Goal: Navigation & Orientation: Find specific page/section

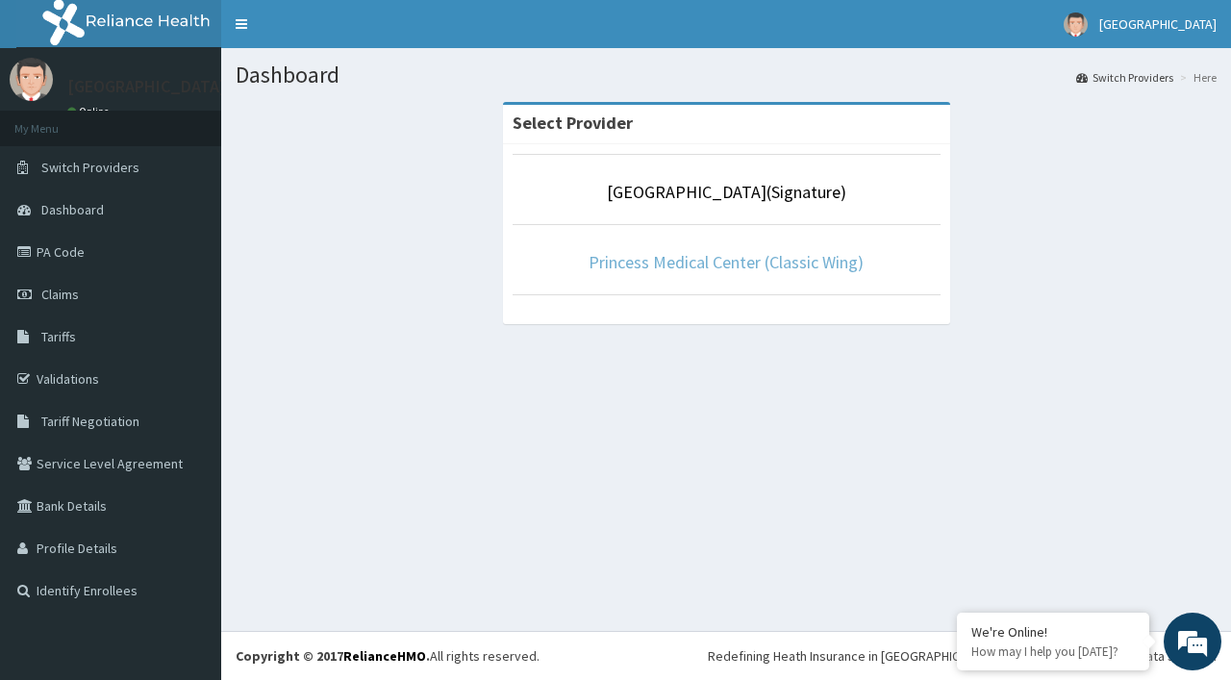
click at [817, 261] on link "Princess Medical Center (Classic Wing)" at bounding box center [726, 262] width 275 height 22
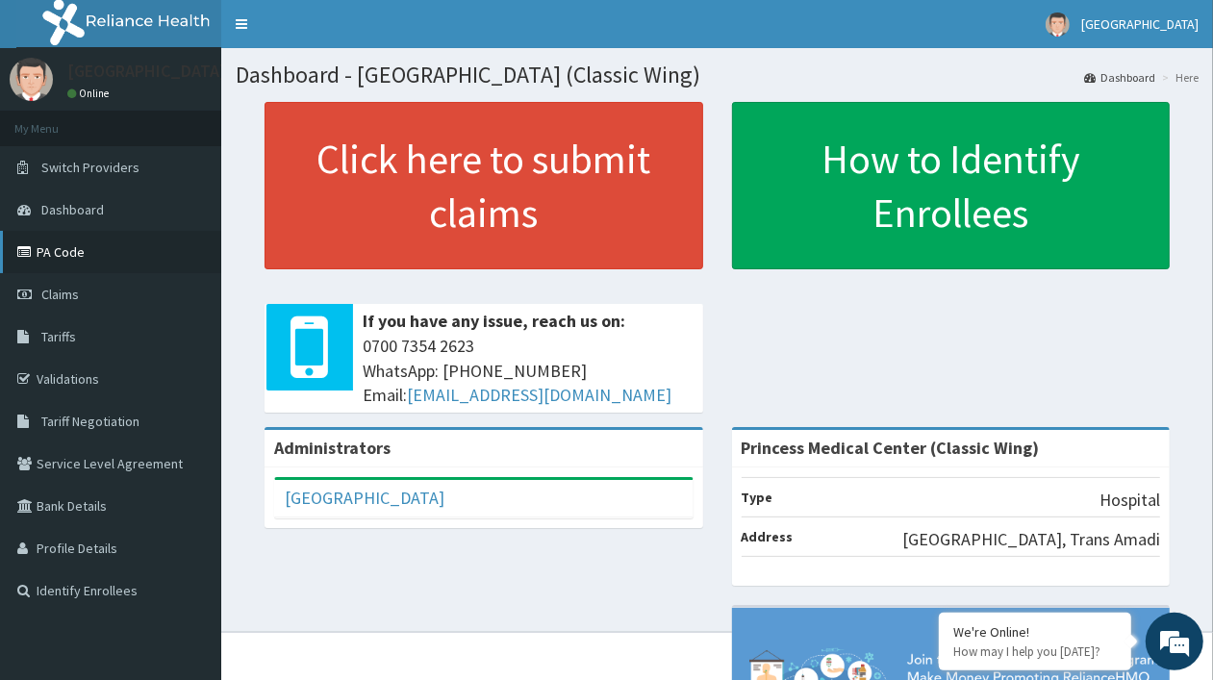
click at [50, 242] on link "PA Code" at bounding box center [110, 252] width 221 height 42
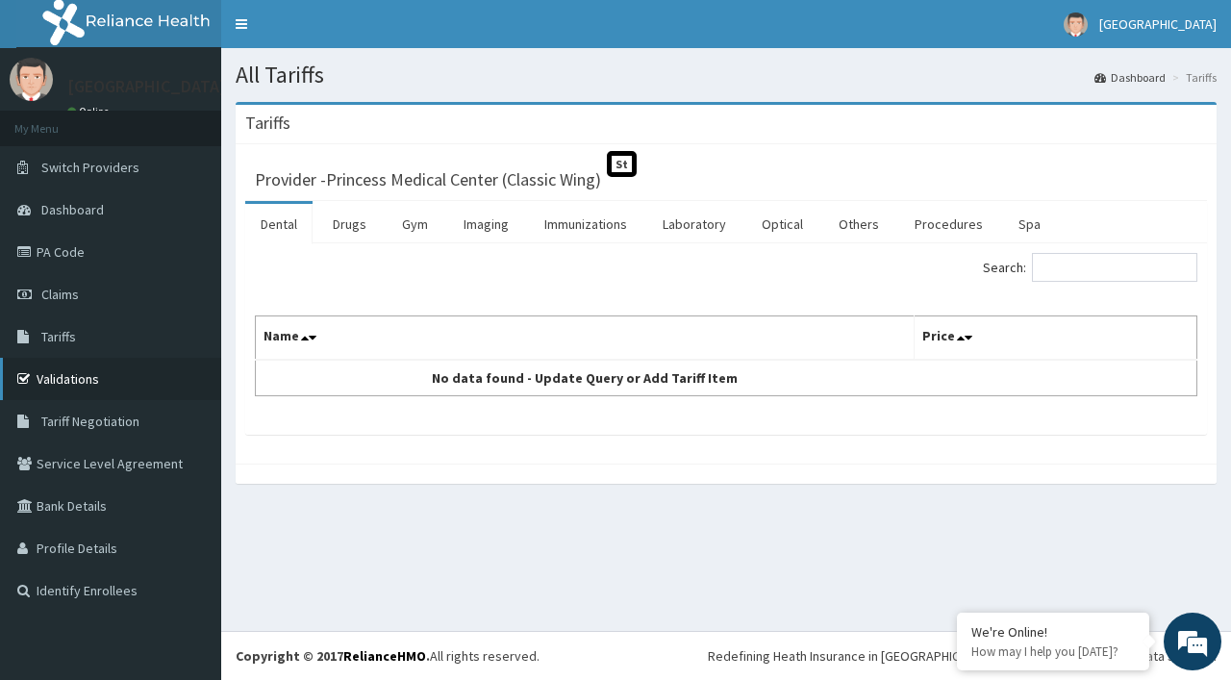
click at [103, 362] on link "Validations" at bounding box center [110, 379] width 221 height 42
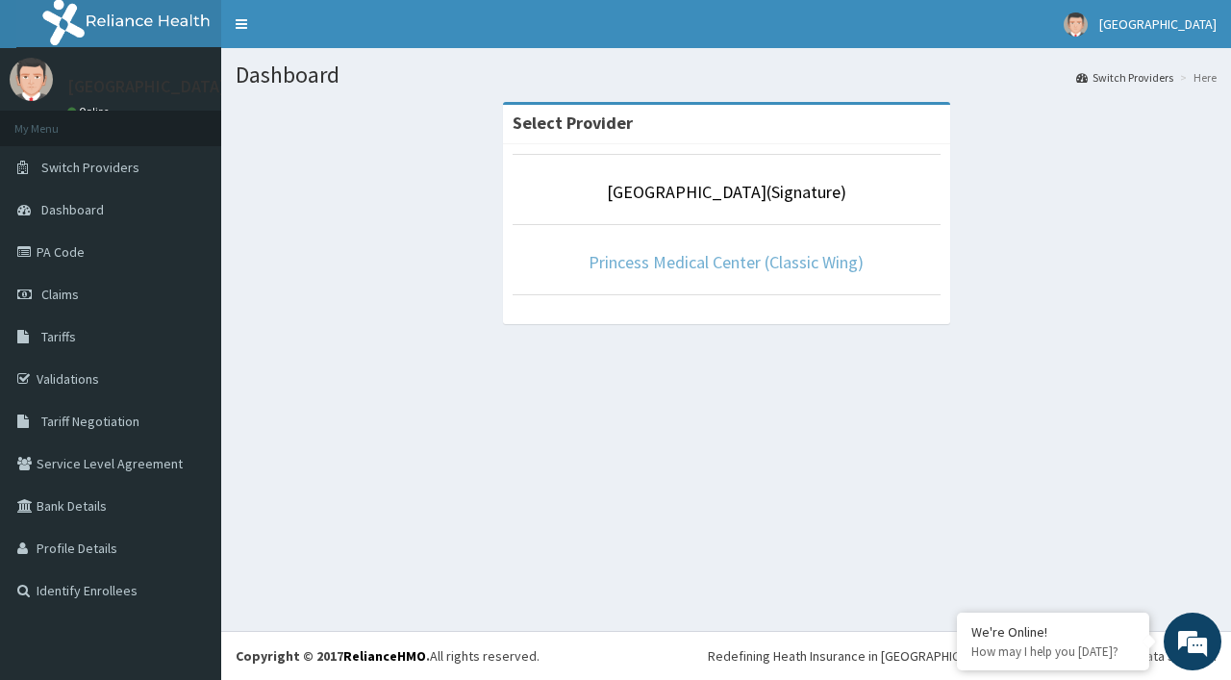
click at [777, 265] on link "Princess Medical Center (Classic Wing)" at bounding box center [726, 262] width 275 height 22
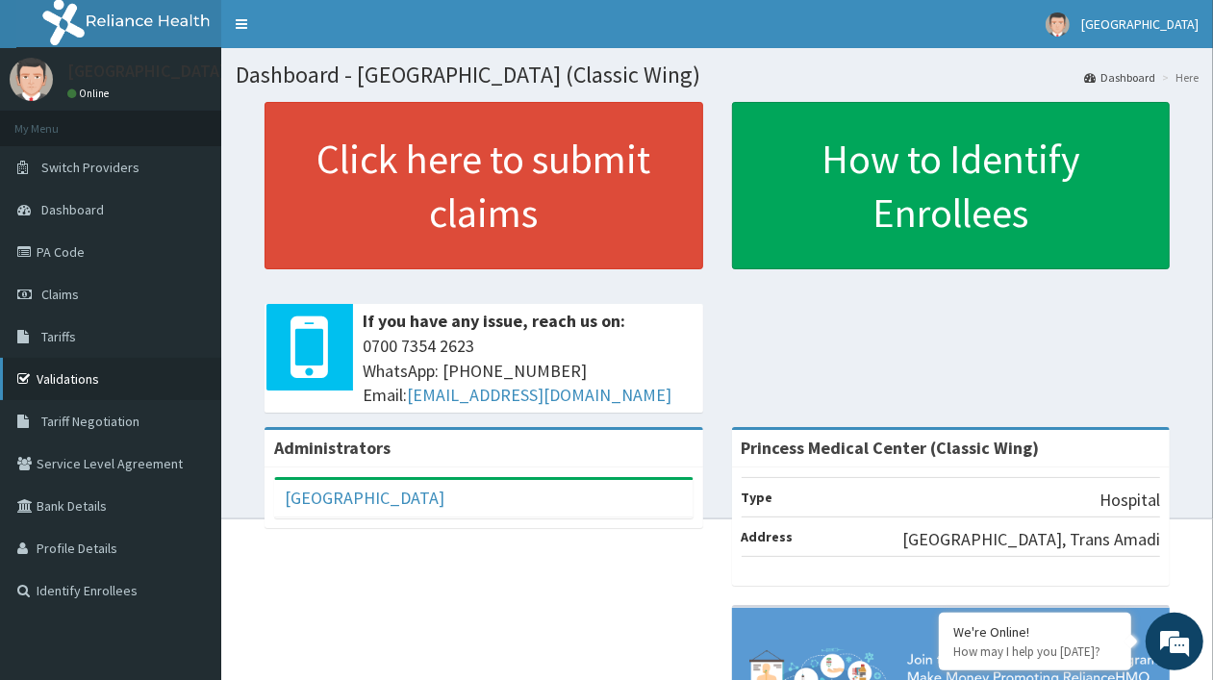
click at [84, 367] on link "Validations" at bounding box center [110, 379] width 221 height 42
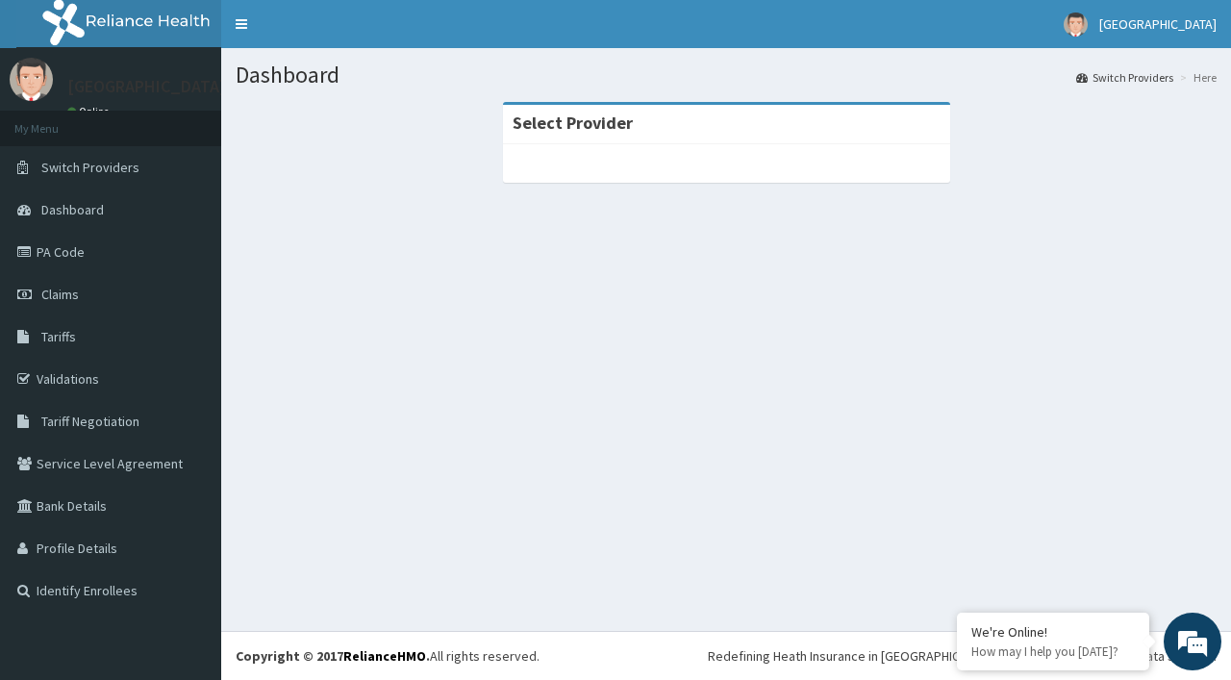
click at [719, 169] on div at bounding box center [726, 163] width 447 height 38
click at [127, 168] on span "Switch Providers" at bounding box center [90, 167] width 98 height 17
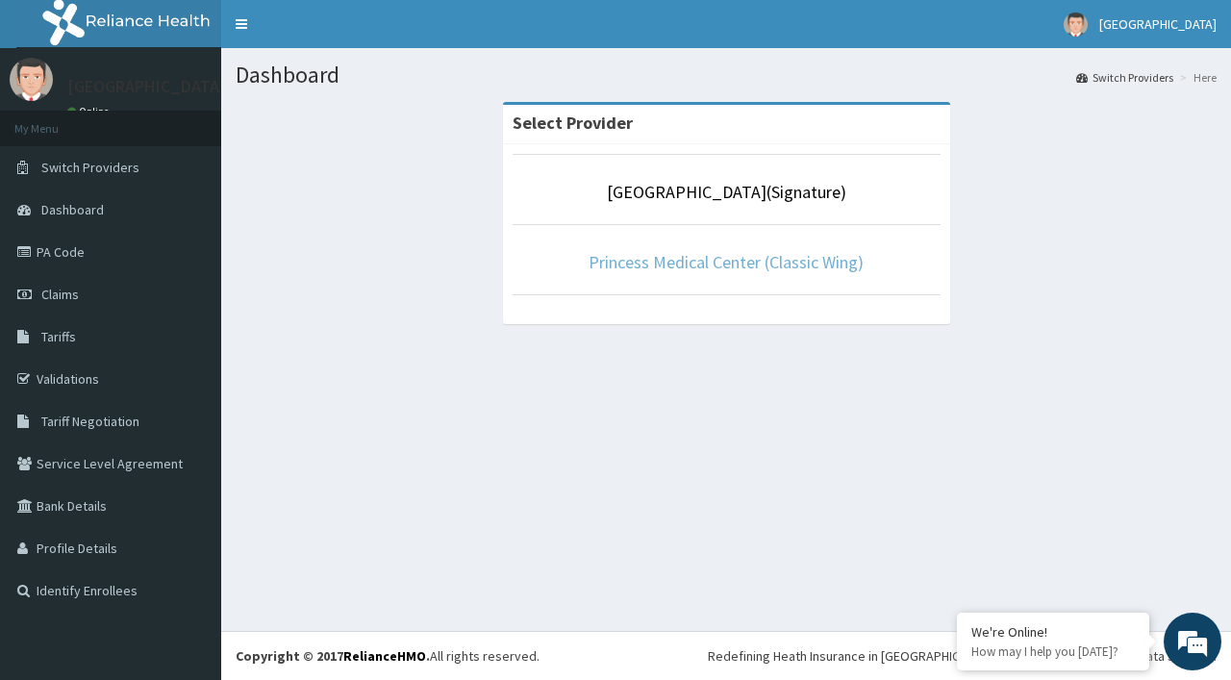
click at [703, 271] on link "Princess Medical Center (Classic Wing)" at bounding box center [726, 262] width 275 height 22
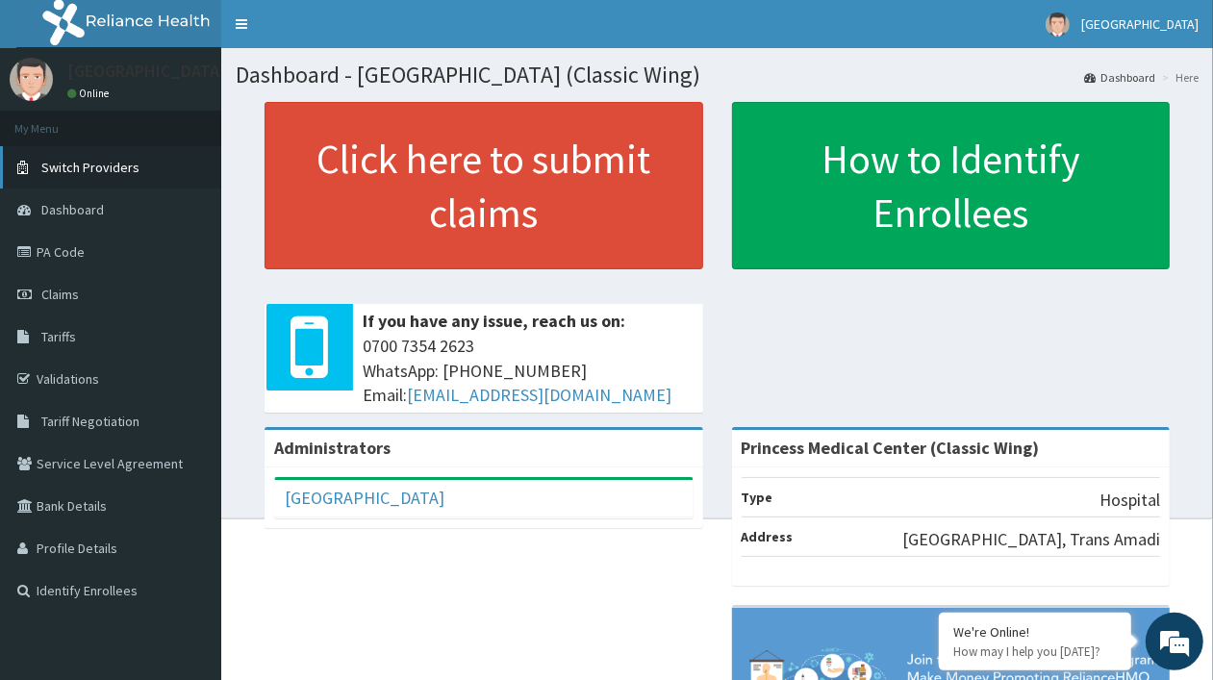
click at [116, 165] on span "Switch Providers" at bounding box center [90, 167] width 98 height 17
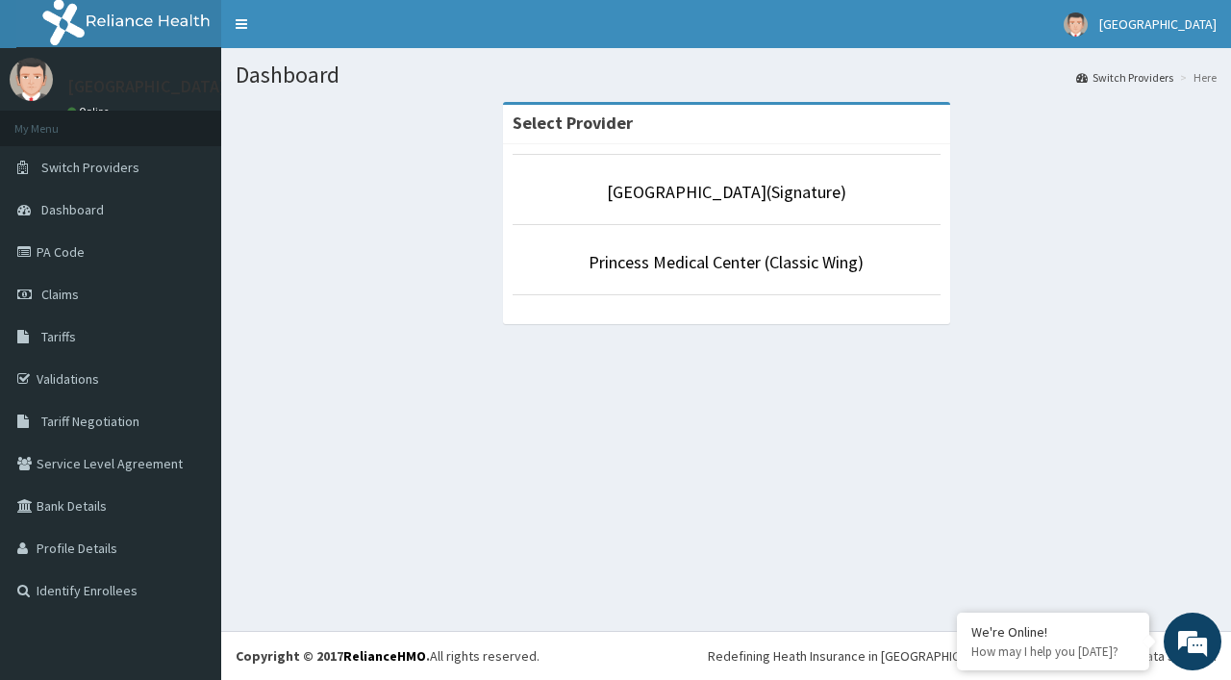
click at [670, 210] on li "[GEOGRAPHIC_DATA](Signature)" at bounding box center [727, 189] width 428 height 71
click at [670, 183] on link "[GEOGRAPHIC_DATA](Signature)" at bounding box center [726, 192] width 239 height 22
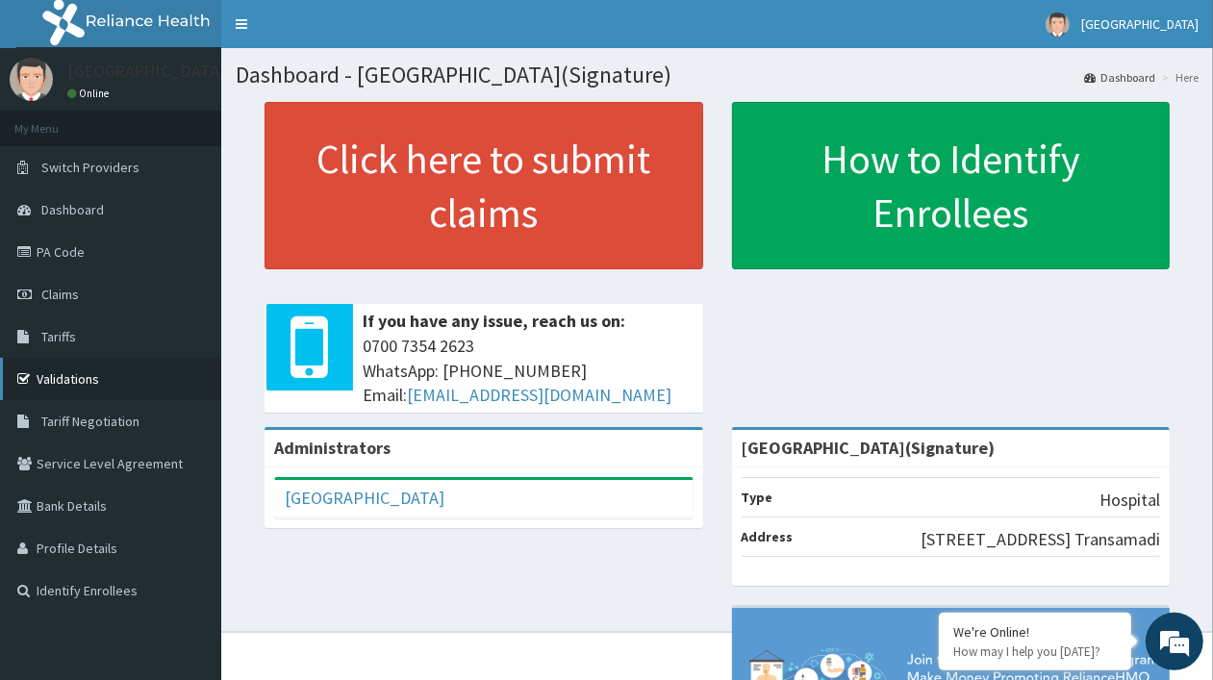
click at [104, 368] on link "Validations" at bounding box center [110, 379] width 221 height 42
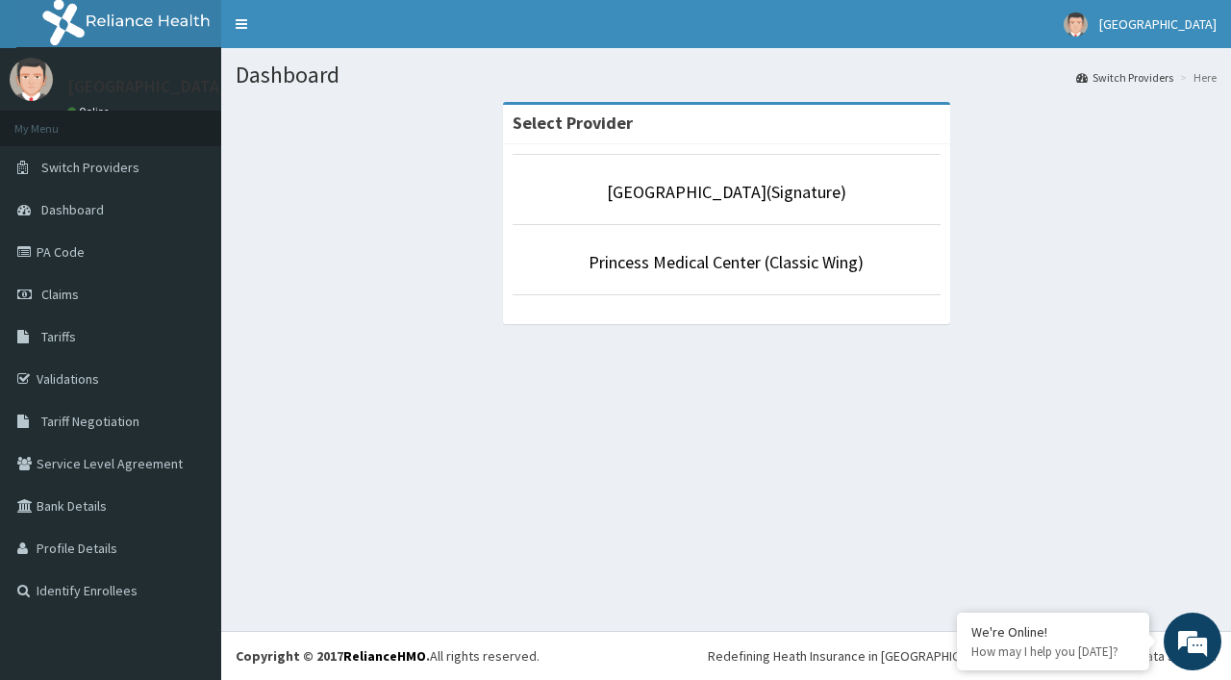
click at [791, 276] on li "Princess Medical Center (Classic Wing)" at bounding box center [727, 259] width 428 height 71
click at [787, 264] on link "Princess Medical Center (Classic Wing)" at bounding box center [726, 262] width 275 height 22
